Goal: Task Accomplishment & Management: Manage account settings

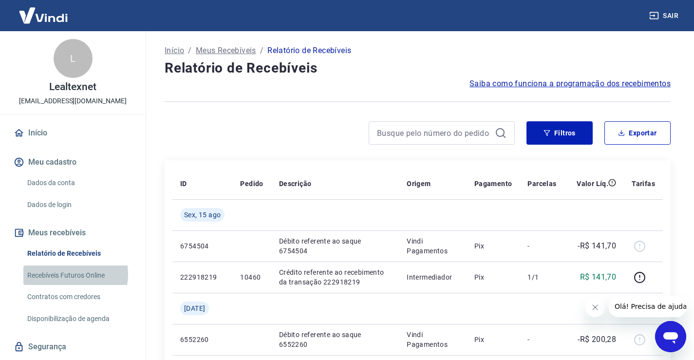
click at [70, 274] on link "Recebíveis Futuros Online" at bounding box center [78, 275] width 111 height 20
click at [619, 135] on icon "button" at bounding box center [622, 134] width 6 height 2
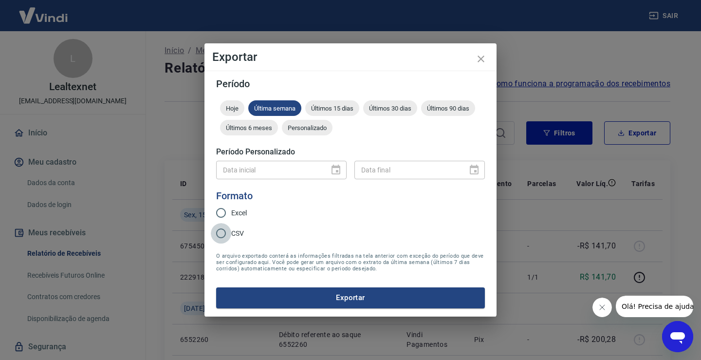
click at [222, 233] on input "CSV" at bounding box center [221, 233] width 20 height 20
radio input "true"
click at [343, 107] on span "Últimos 15 dias" at bounding box center [332, 108] width 54 height 7
click at [401, 105] on span "Últimos 30 dias" at bounding box center [390, 108] width 54 height 7
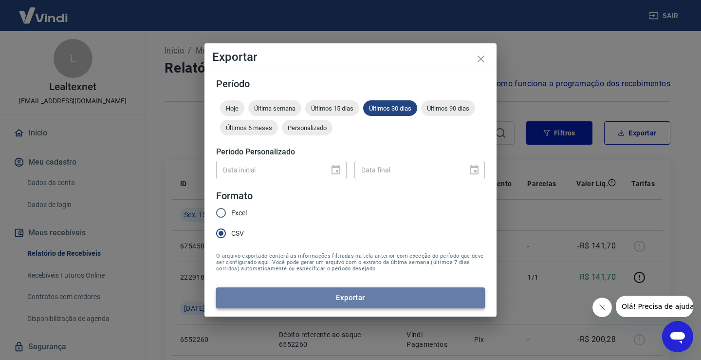
click at [354, 298] on button "Exportar" at bounding box center [350, 297] width 269 height 20
